Goal: Transaction & Acquisition: Purchase product/service

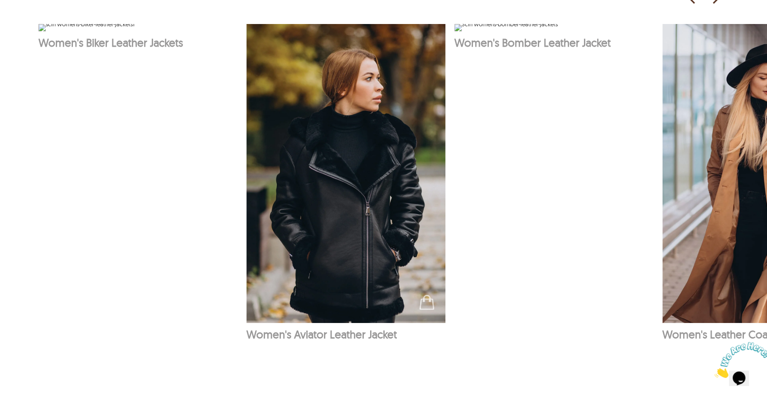
scroll to position [643, 0]
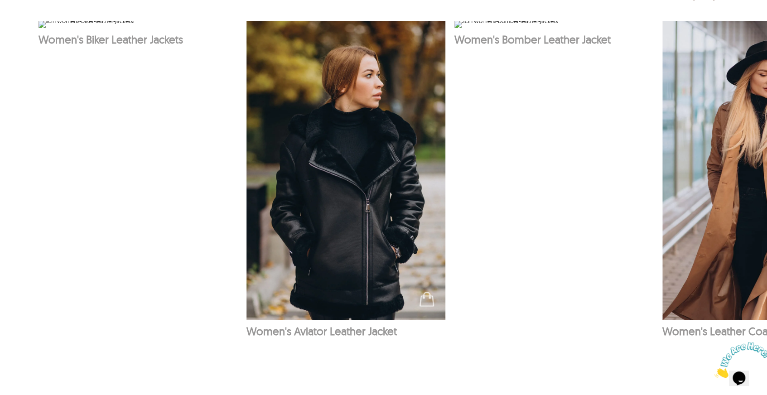
drag, startPoint x: 381, startPoint y: 380, endPoint x: 559, endPoint y: 384, distance: 178.6
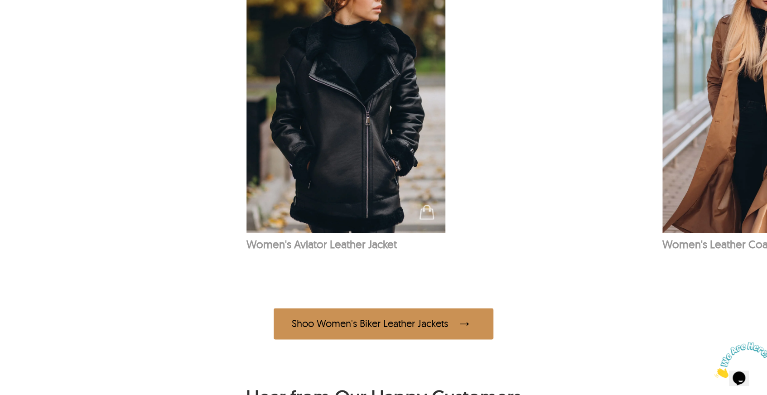
scroll to position [794, 0]
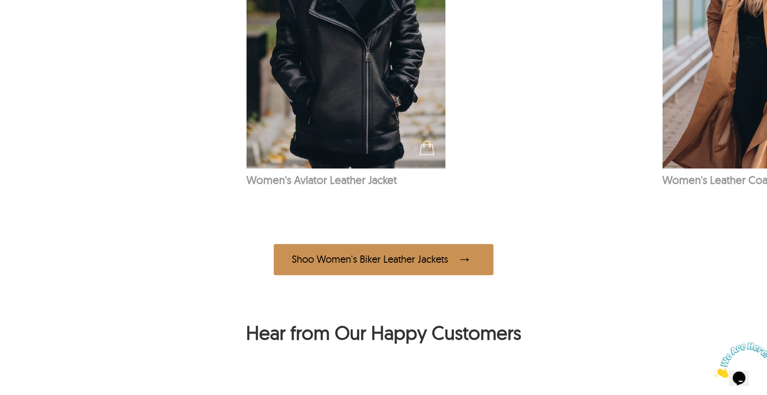
drag, startPoint x: 557, startPoint y: 236, endPoint x: 695, endPoint y: 234, distance: 137.8
click at [453, 255] on div at bounding box center [461, 260] width 27 height 18
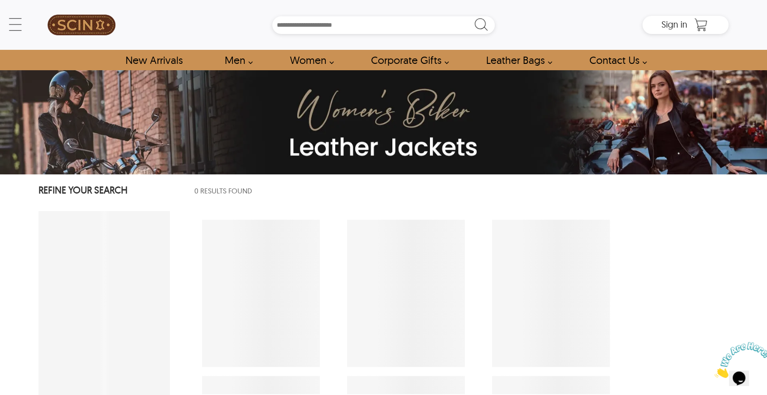
select select "********"
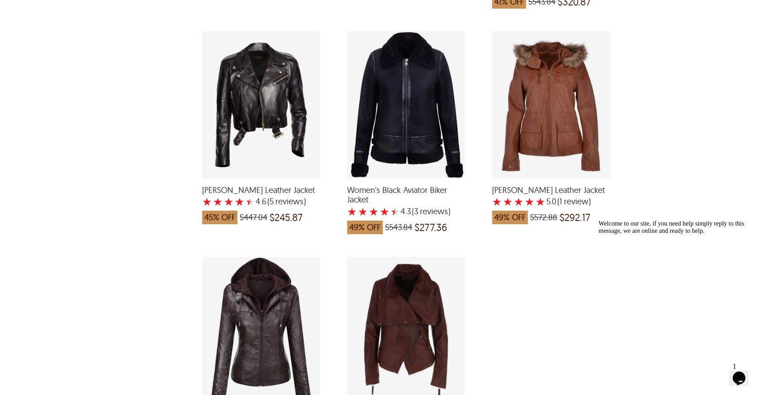
scroll to position [2296, 0]
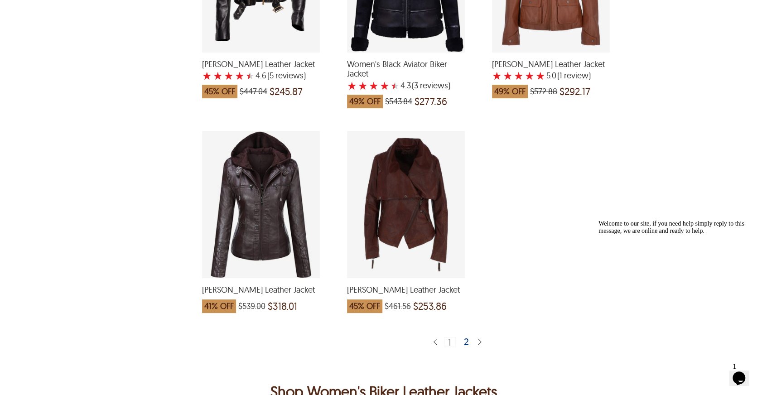
click at [465, 337] on div "2" at bounding box center [466, 341] width 13 height 9
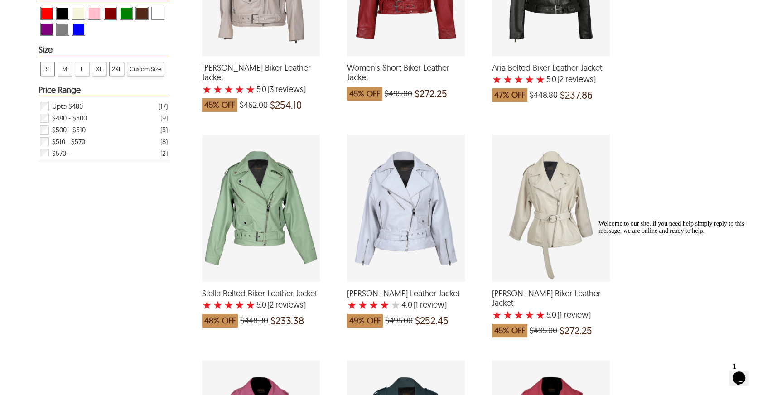
scroll to position [211, 0]
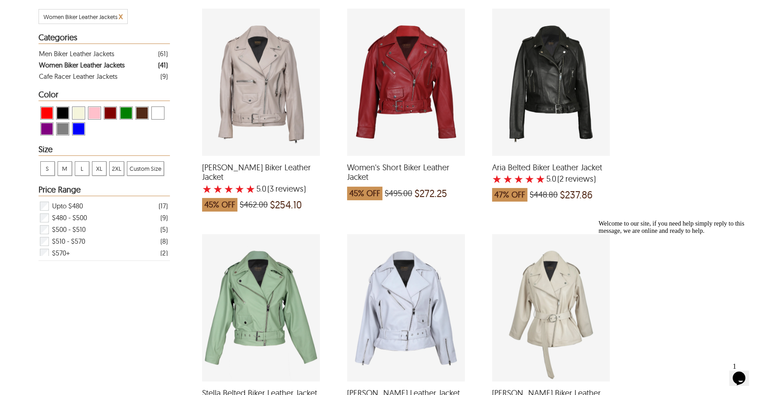
drag, startPoint x: 276, startPoint y: 95, endPoint x: 295, endPoint y: 103, distance: 21.1
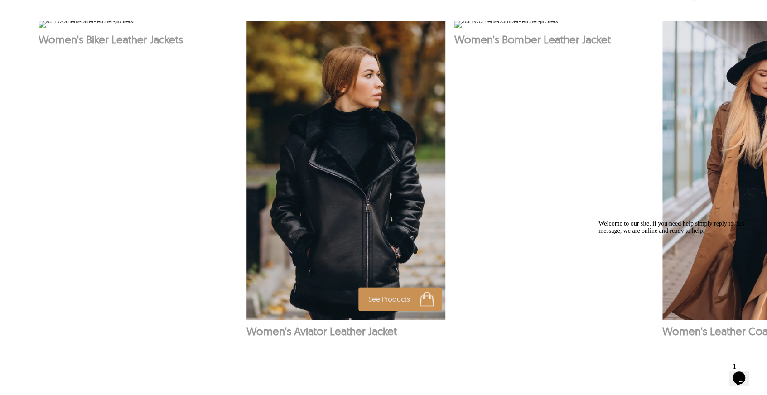
scroll to position [794, 0]
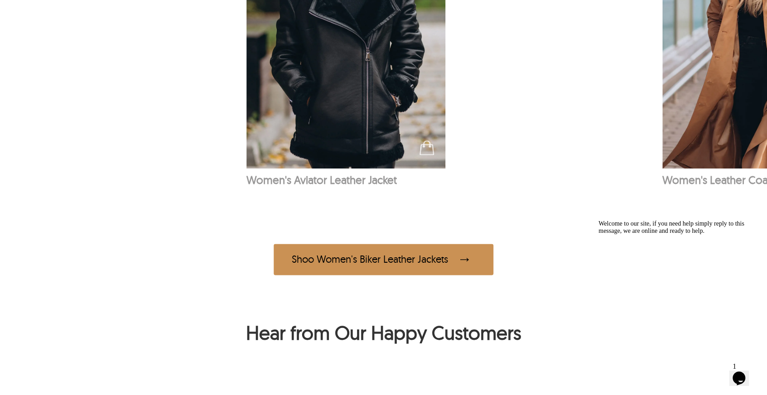
drag, startPoint x: 616, startPoint y: 108, endPoint x: 611, endPoint y: 109, distance: 5.2
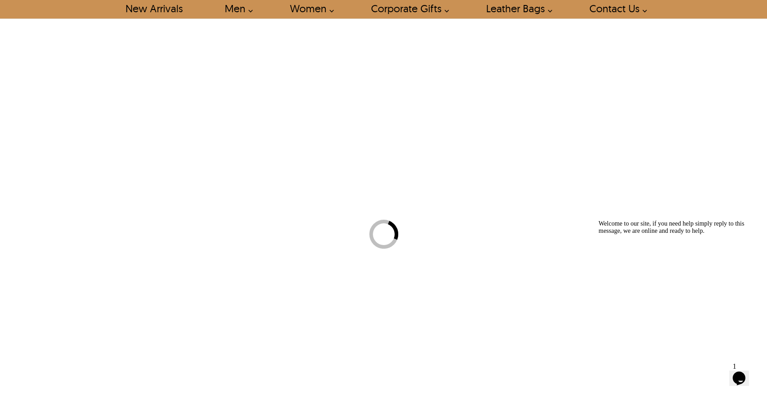
scroll to position [2, 0]
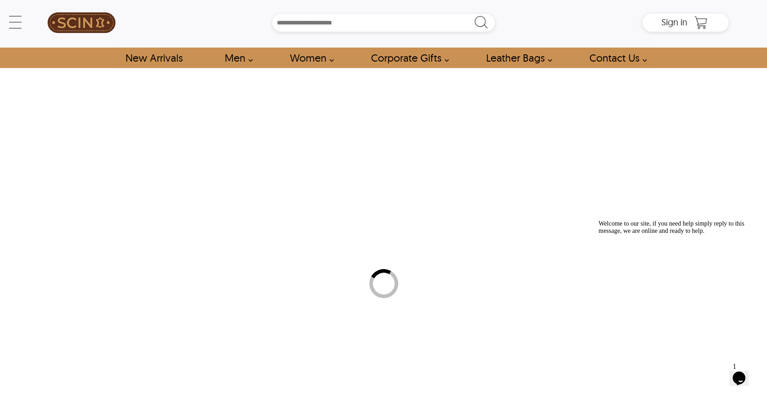
drag, startPoint x: 611, startPoint y: 109, endPoint x: 390, endPoint y: 188, distance: 234.4
click at [382, 179] on div "← Menu New Arrivals Men Leather Jackets Aviator Leather Jackets Bomber Leather …" at bounding box center [383, 195] width 767 height 395
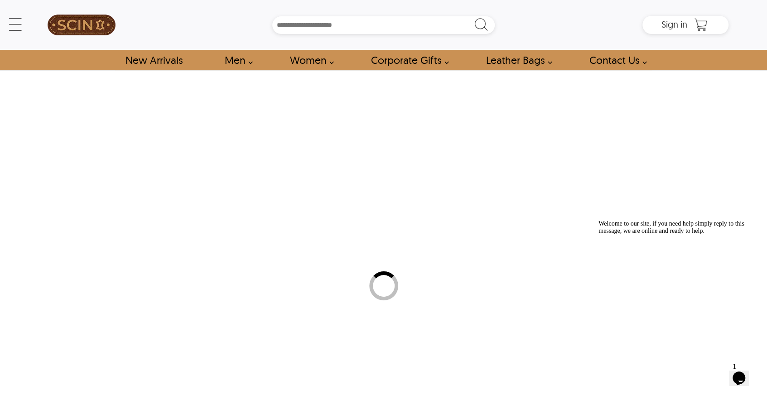
select select "********"
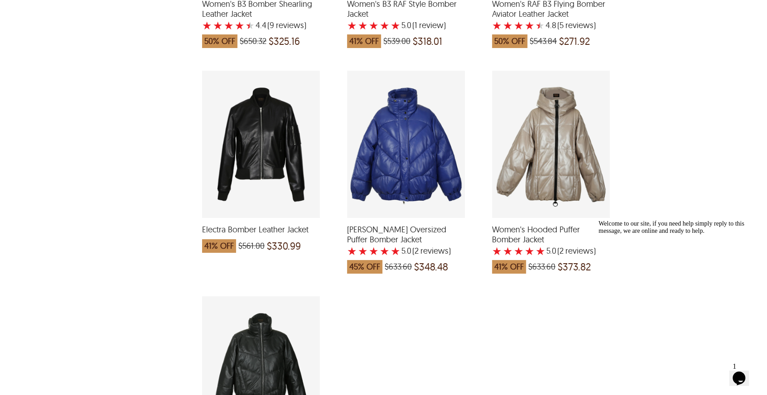
scroll to position [906, 0]
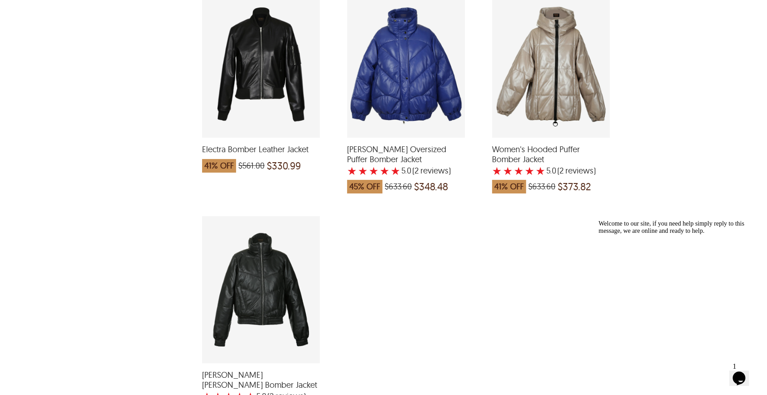
drag, startPoint x: 269, startPoint y: 82, endPoint x: 144, endPoint y: 107, distance: 127.7
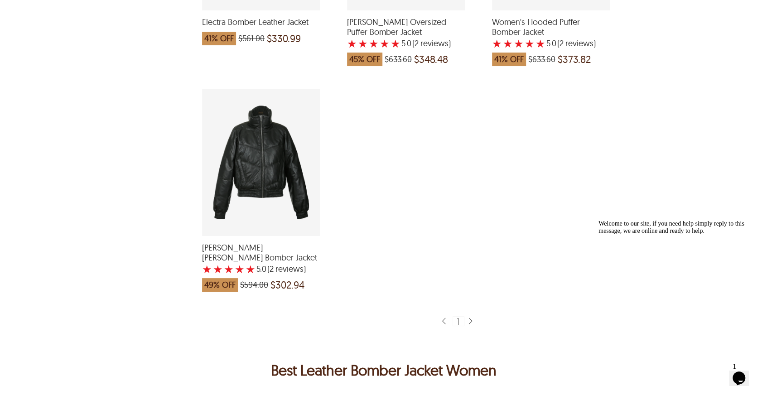
scroll to position [1088, 0]
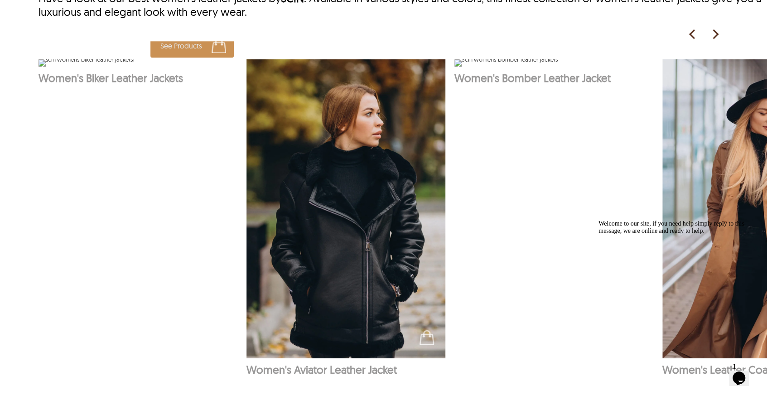
click at [135, 67] on img at bounding box center [87, 62] width 96 height 7
select select "********"
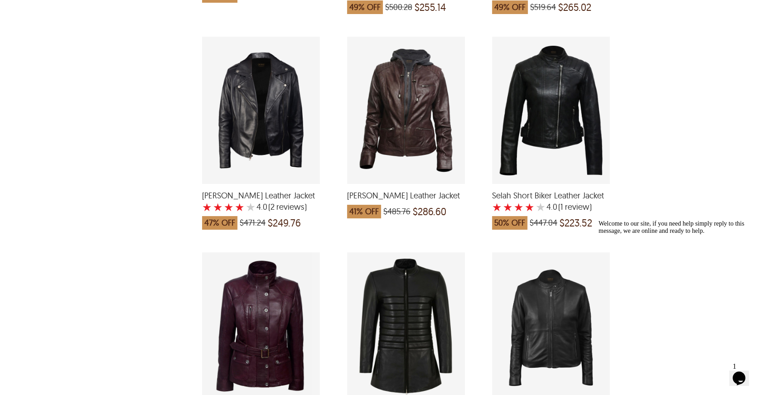
scroll to position [1510, 0]
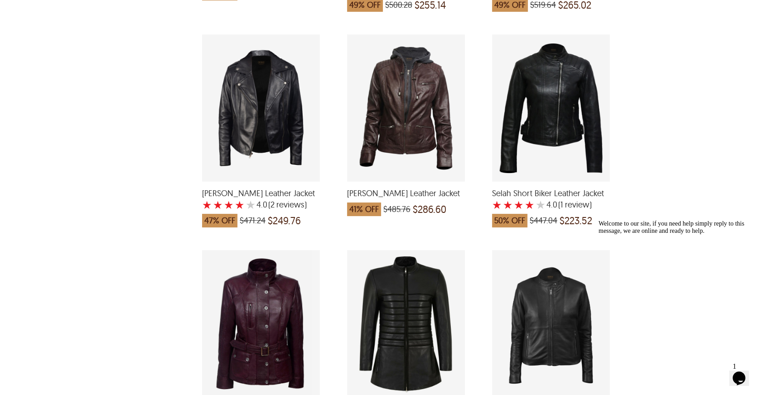
click at [298, 111] on div "Teresa Biker Leather Jacket with a 4 Star Rating 2 Product Review which was at …" at bounding box center [261, 107] width 118 height 147
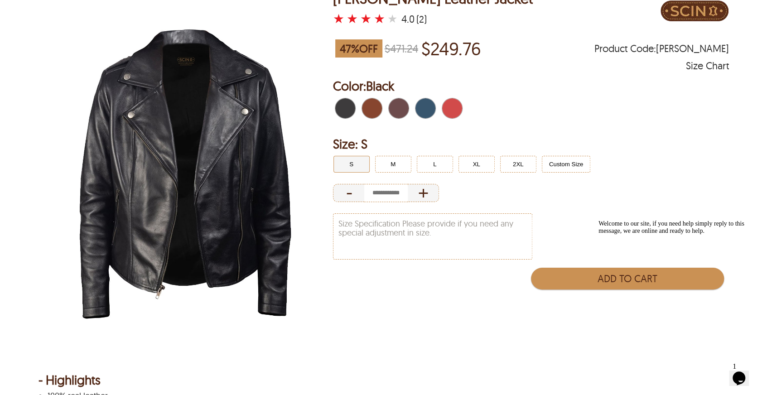
scroll to position [91, 0]
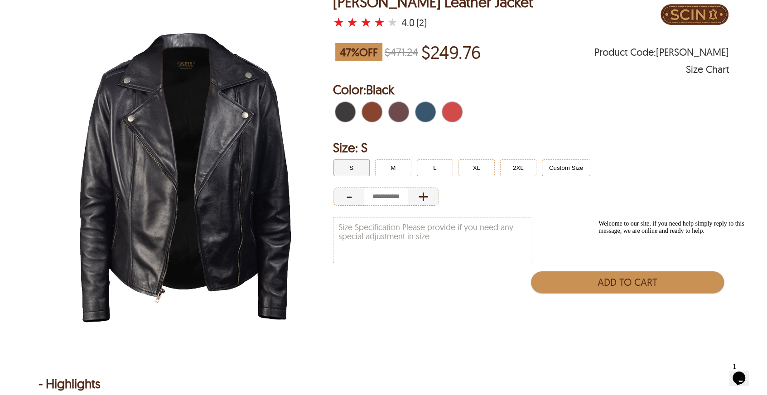
select select "********"
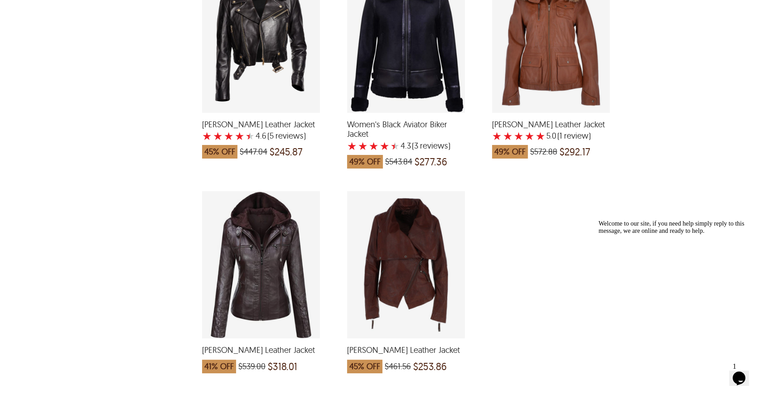
scroll to position [2386, 0]
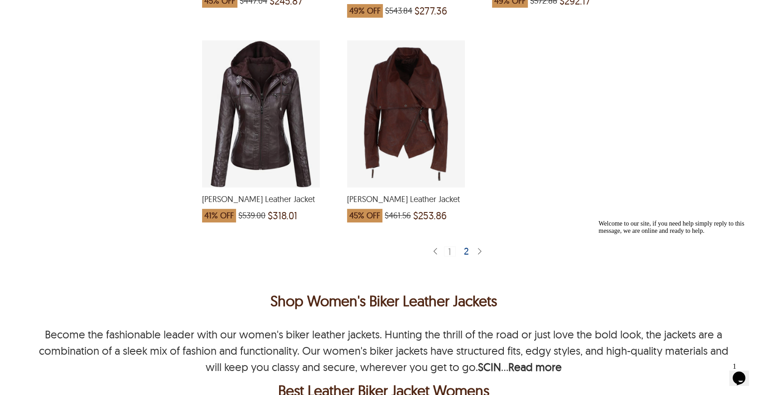
click at [465, 247] on div "2" at bounding box center [466, 251] width 13 height 9
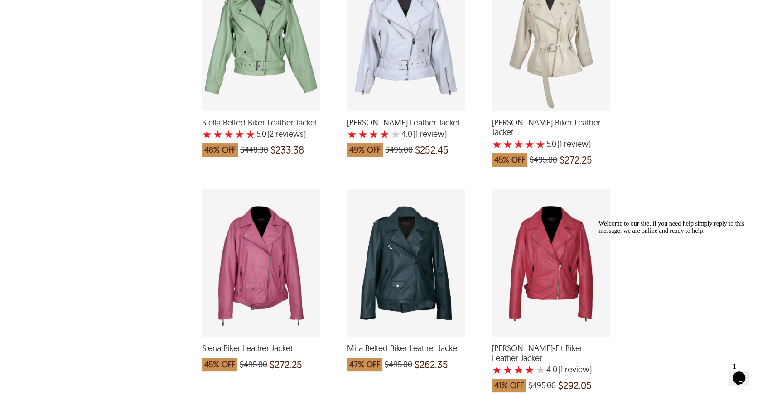
scroll to position [574, 0]
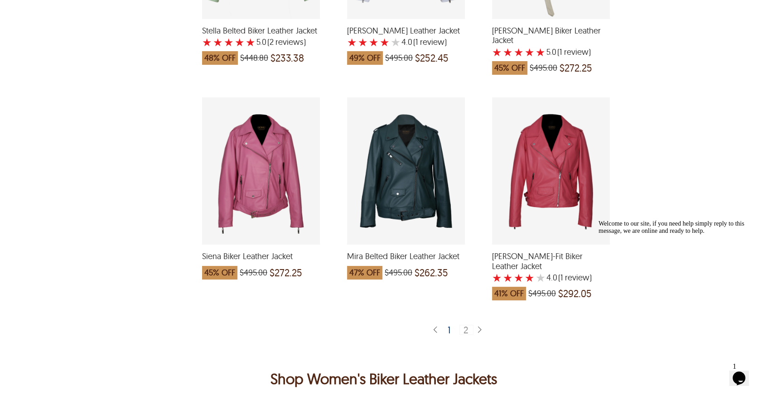
click at [271, 177] on div "Siena Biker Leather Jacket which was at a price of $495.00, now after discount …" at bounding box center [261, 170] width 118 height 147
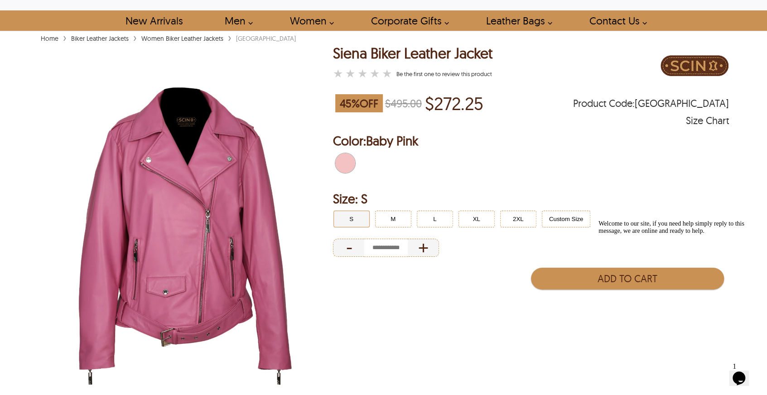
scroll to position [121, 0]
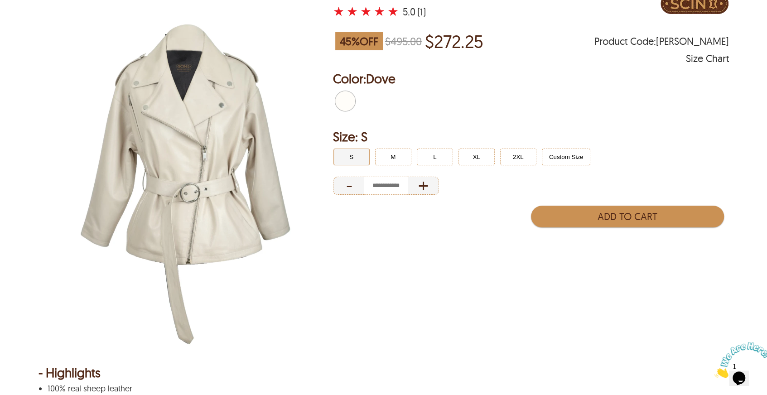
scroll to position [91, 0]
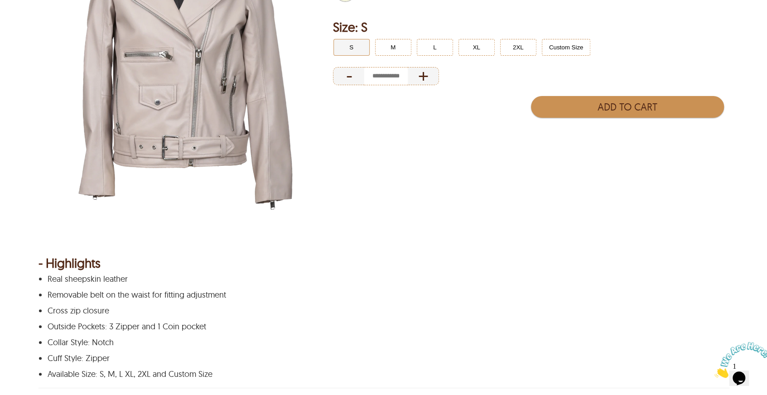
scroll to position [121, 0]
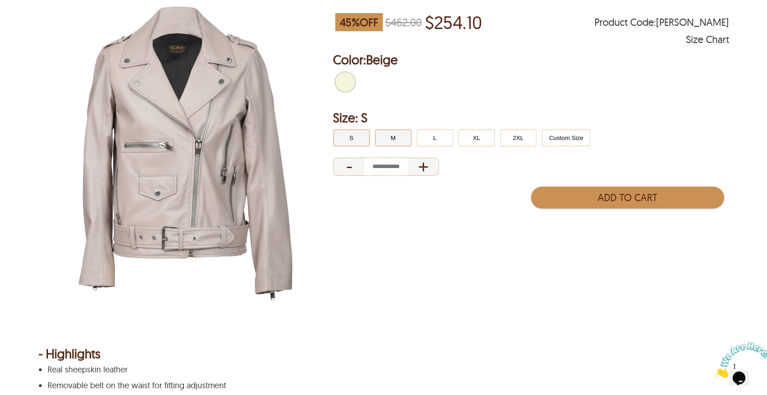
click at [392, 132] on button "M" at bounding box center [393, 138] width 36 height 17
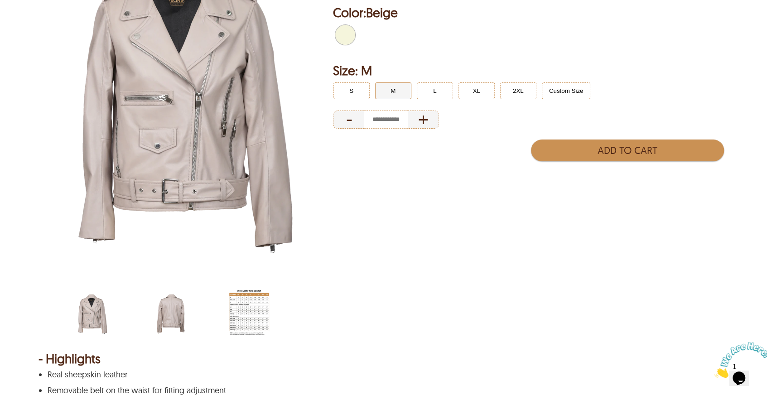
scroll to position [91, 0]
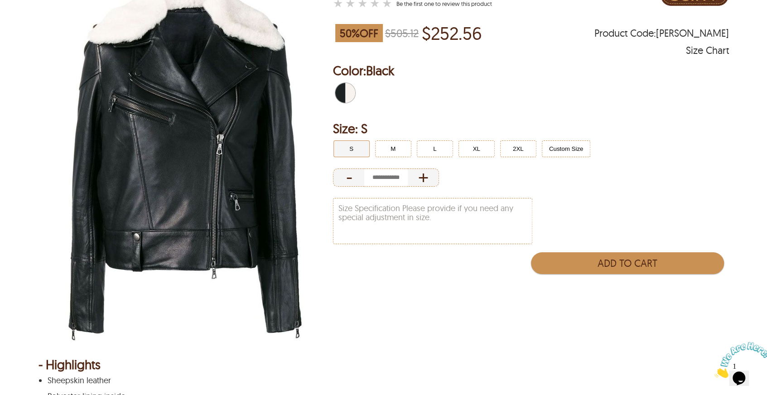
scroll to position [121, 0]
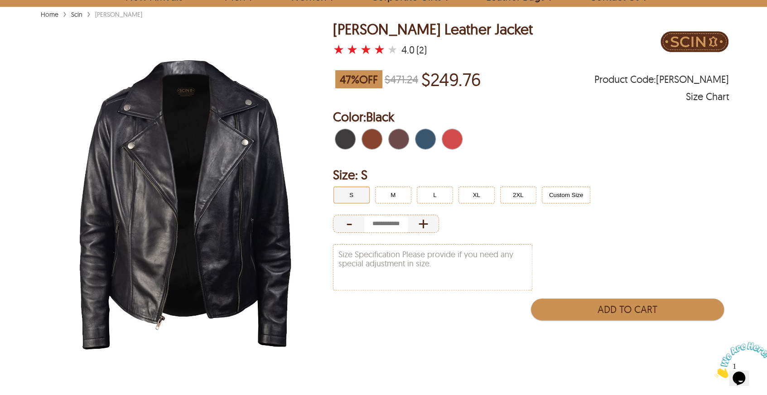
scroll to position [60, 0]
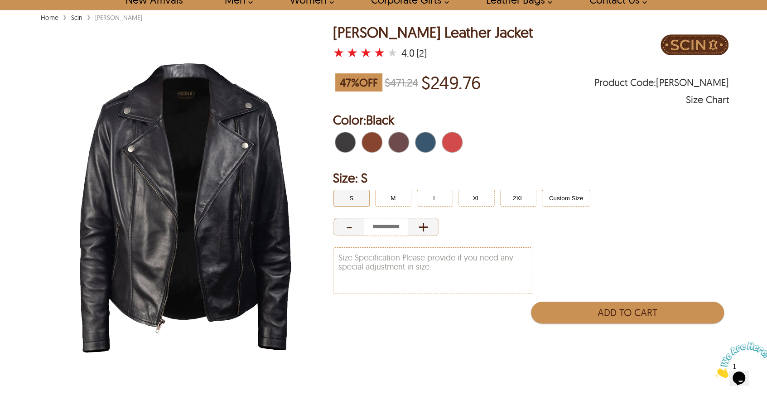
click at [402, 56] on div "4.0" at bounding box center [408, 52] width 13 height 9
click at [405, 50] on div "4.0" at bounding box center [408, 52] width 13 height 9
click at [382, 51] on div "★ ★ ★ ★ ★" at bounding box center [366, 53] width 67 height 14
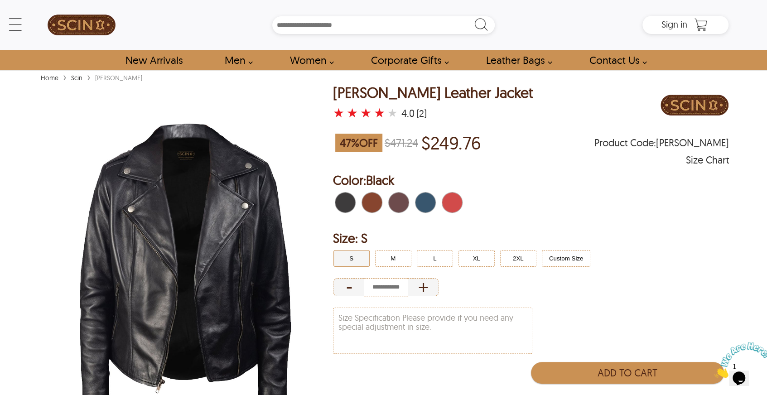
drag, startPoint x: 435, startPoint y: 192, endPoint x: 479, endPoint y: -7, distance: 203.8
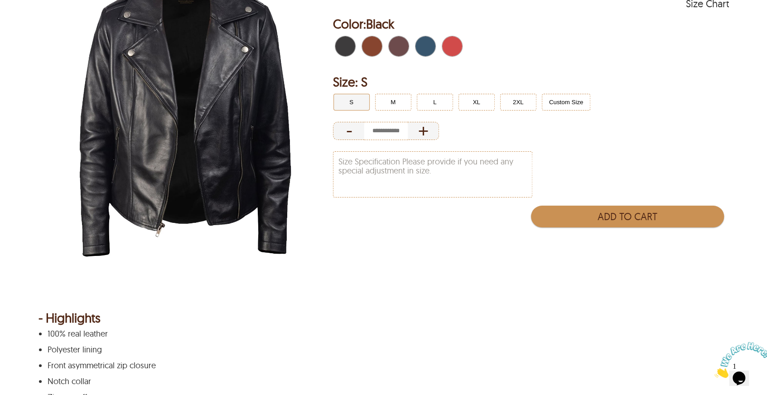
scroll to position [121, 0]
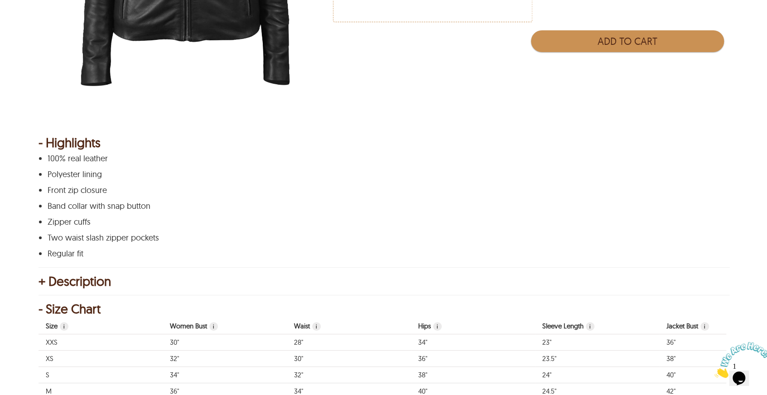
scroll to position [392, 0]
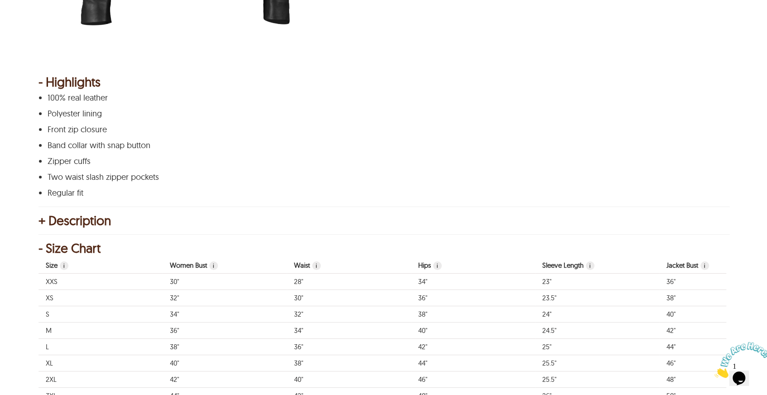
click at [131, 225] on div "+ Description Introducing our Nyra Classic Biker Leather Jacket , a timeless an…" at bounding box center [384, 317] width 691 height 202
click at [97, 223] on div "+ Description" at bounding box center [384, 220] width 691 height 9
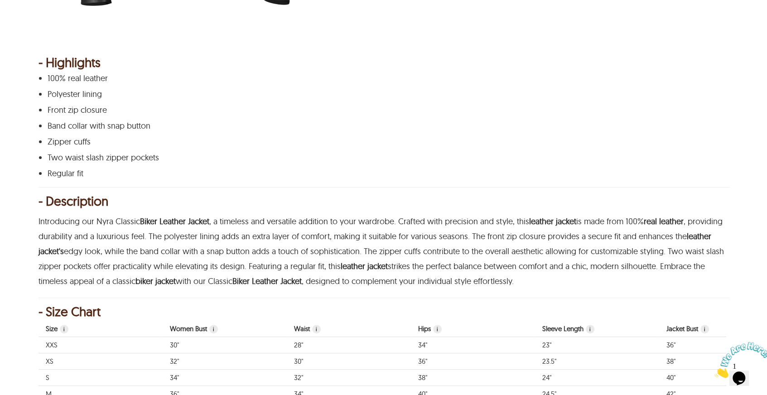
scroll to position [423, 0]
